Goal: Task Accomplishment & Management: Use online tool/utility

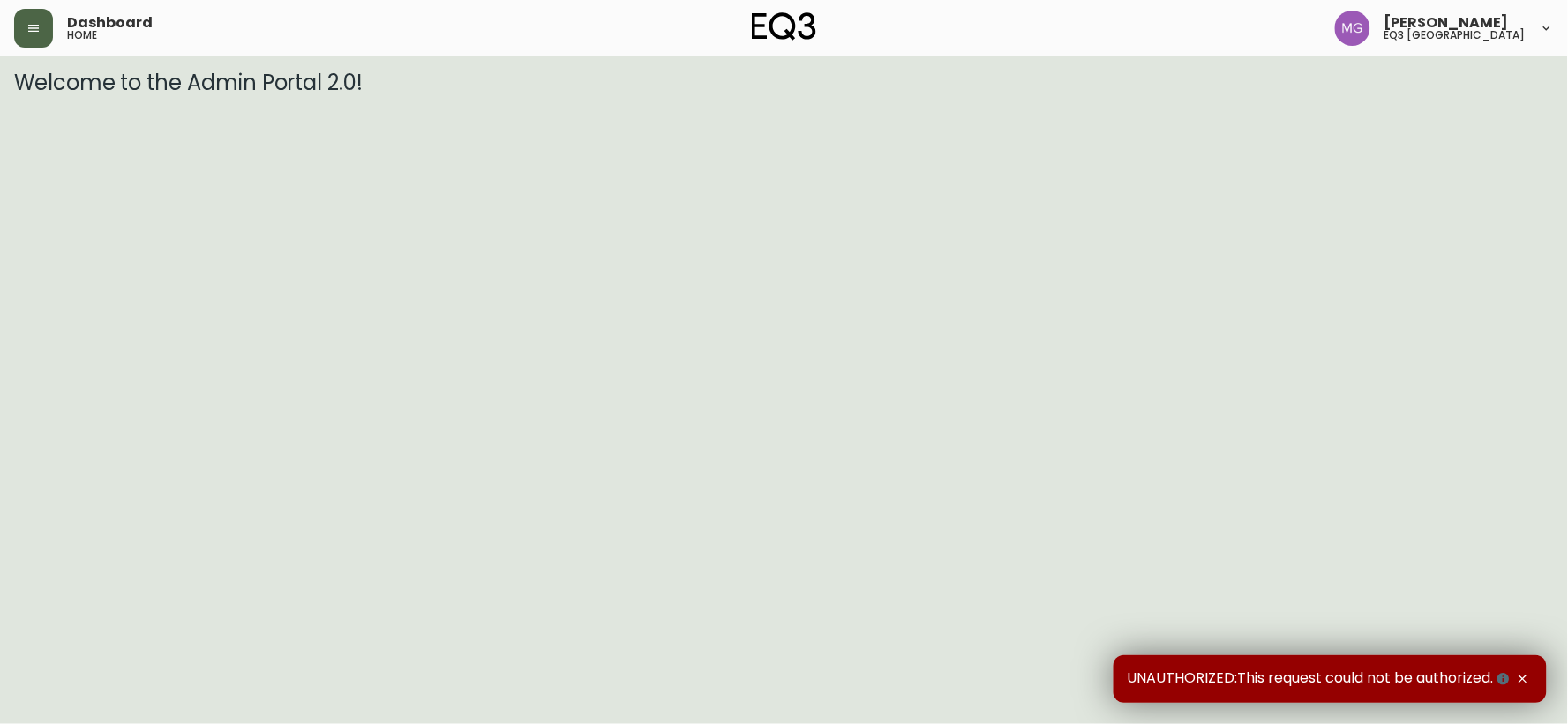
click at [17, 25] on button "button" at bounding box center [34, 28] width 38 height 38
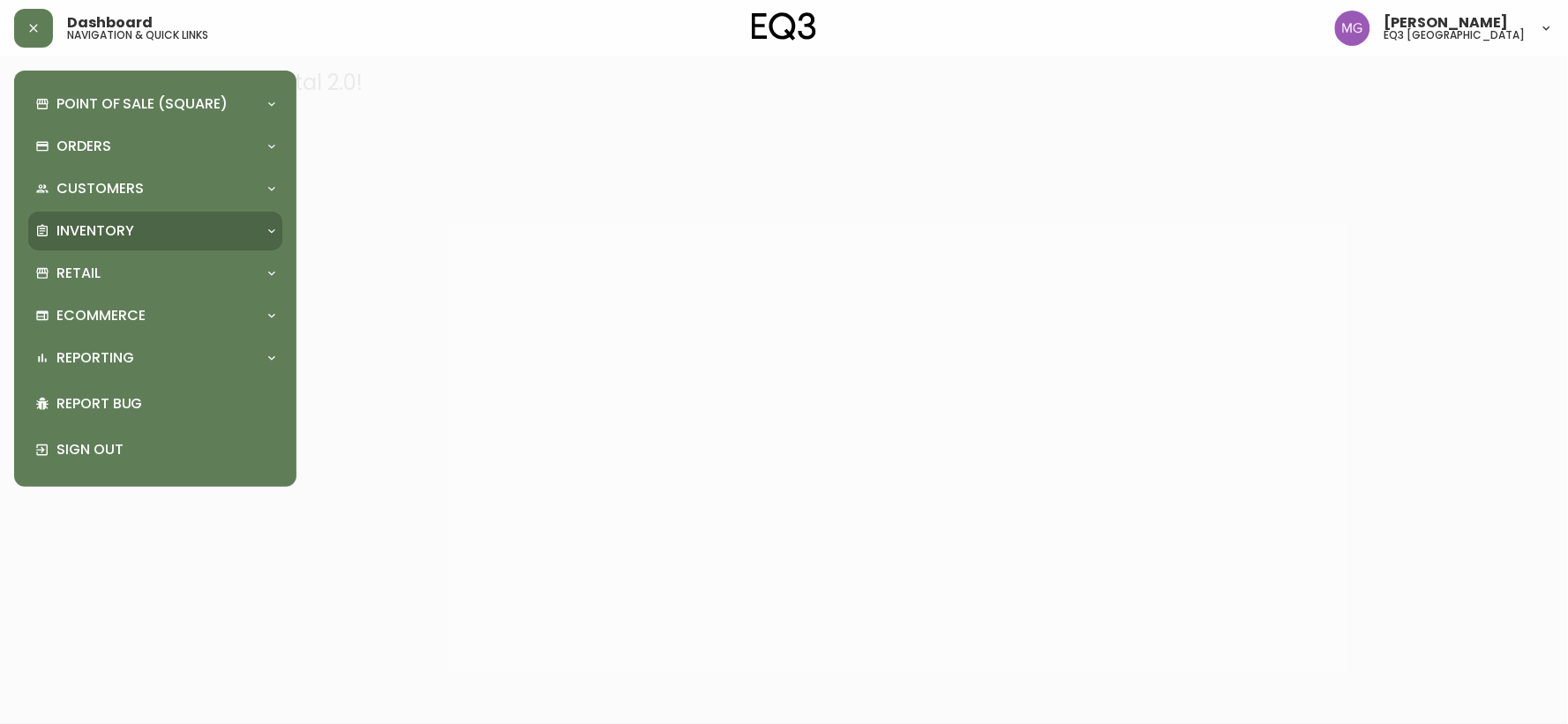
click at [84, 227] on p "Inventory" at bounding box center [95, 231] width 78 height 19
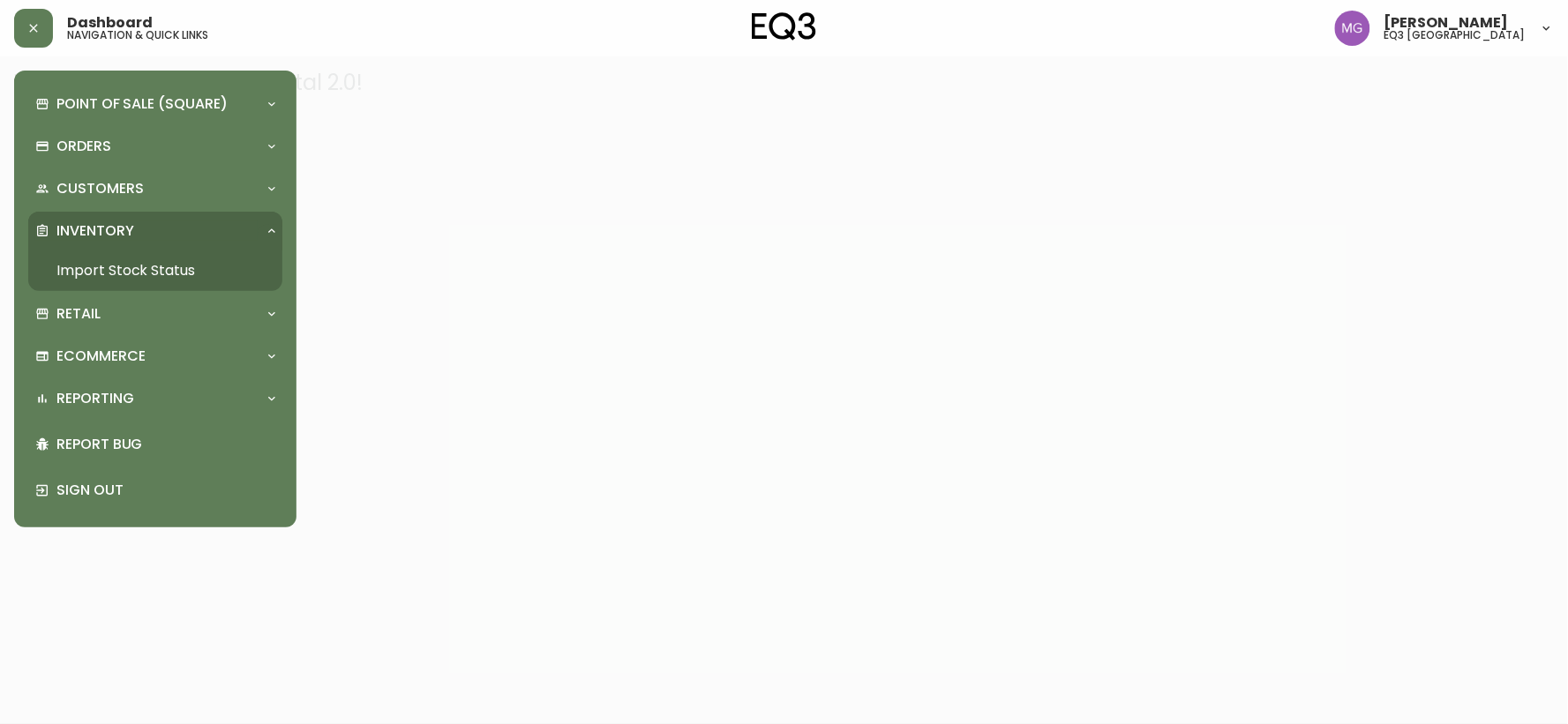
click at [101, 270] on link "Import Stock Status" at bounding box center [155, 271] width 254 height 40
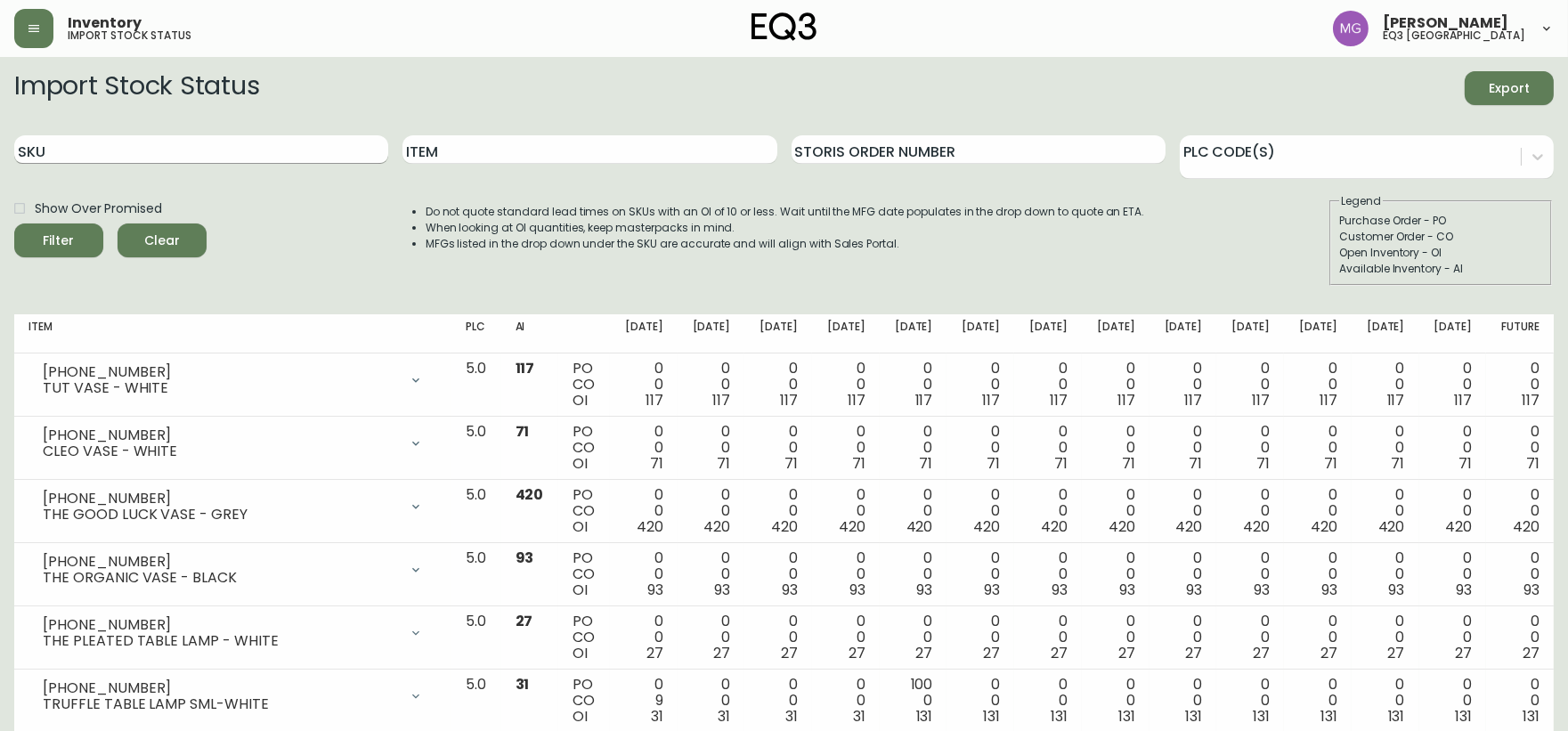
click at [212, 148] on input "SKU" at bounding box center [202, 149] width 374 height 28
paste input "3020-083-4"
type input "3020-083-4"
click at [15, 224] on button "Filter" at bounding box center [59, 240] width 89 height 34
